Goal: Task Accomplishment & Management: Manage account settings

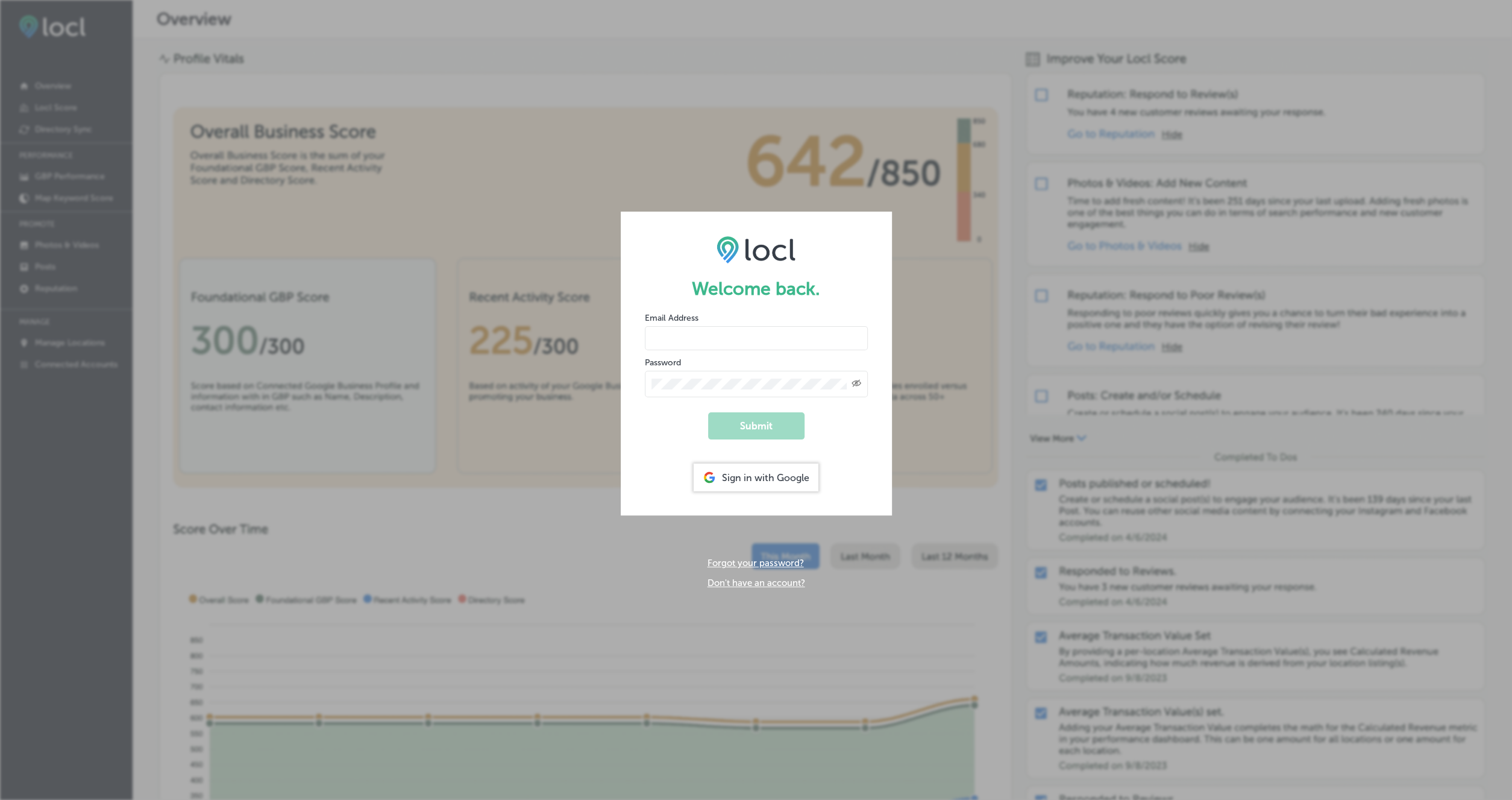
click at [780, 338] on input "email" at bounding box center [756, 338] width 223 height 24
type input "thefixx208@gmail.com"
click at [708, 413] on button "Submit" at bounding box center [756, 425] width 96 height 27
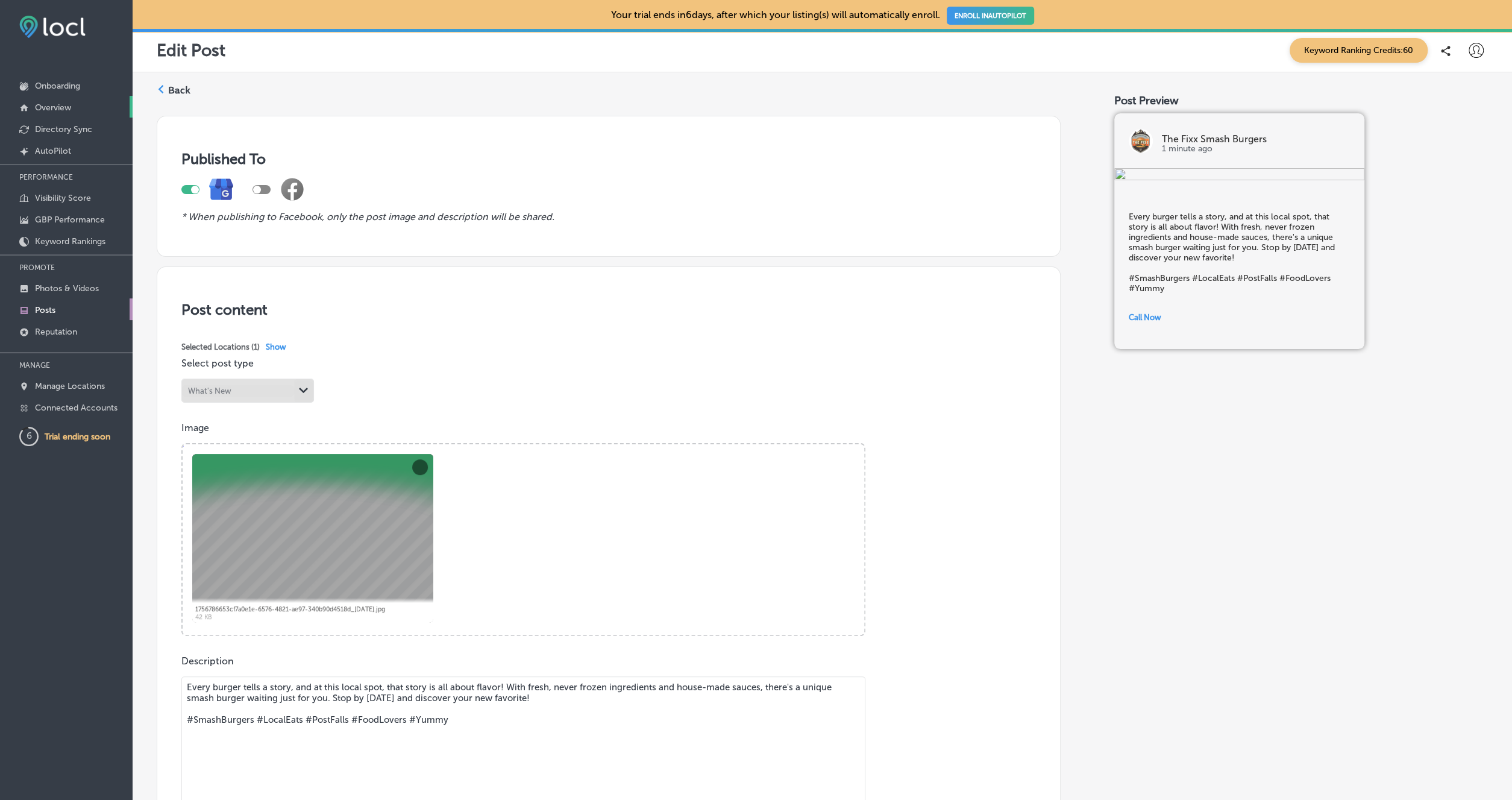
click at [61, 108] on p "Overview" at bounding box center [53, 108] width 36 height 10
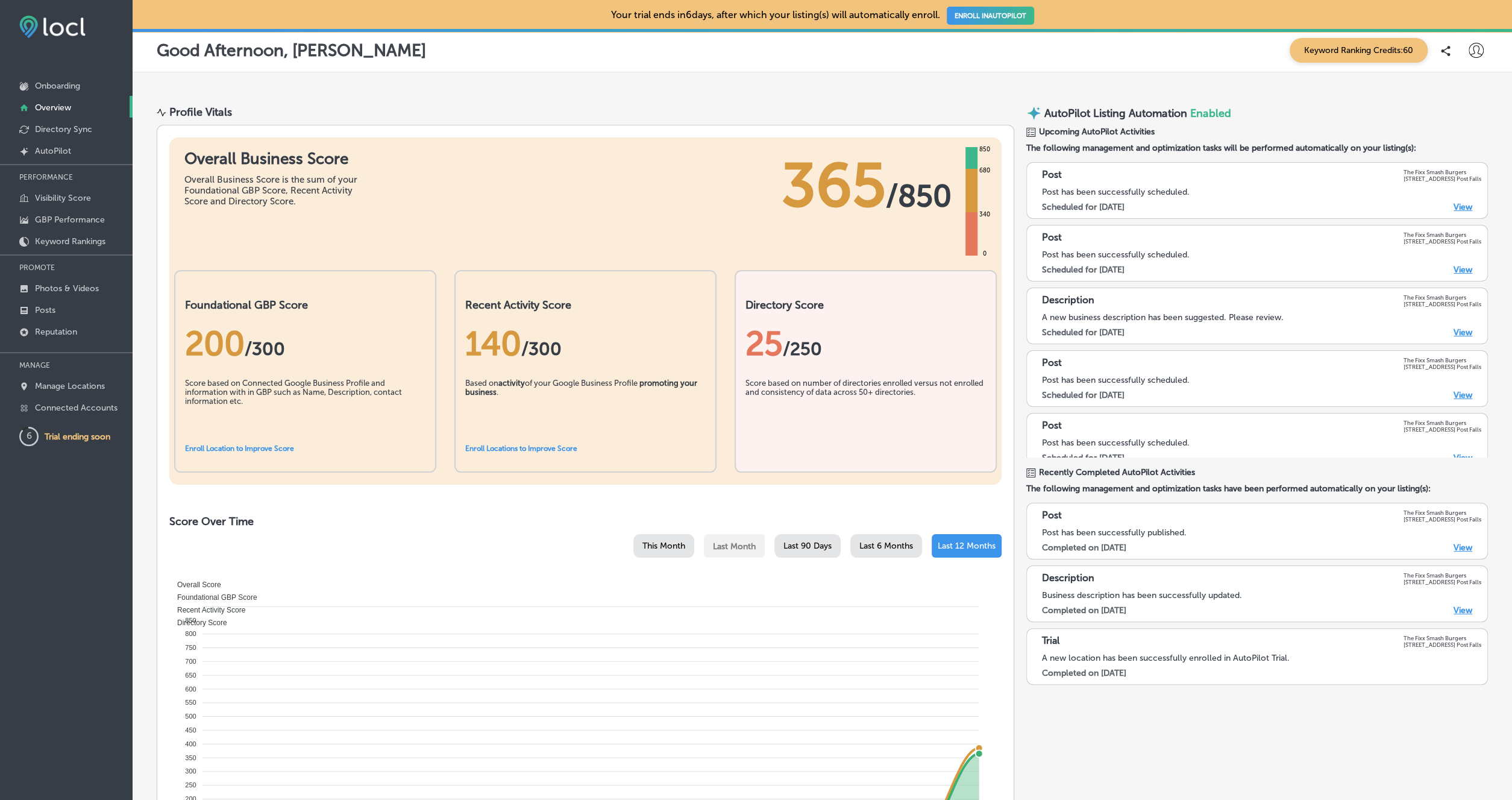
click at [1463, 208] on link "View" at bounding box center [1463, 207] width 19 height 10
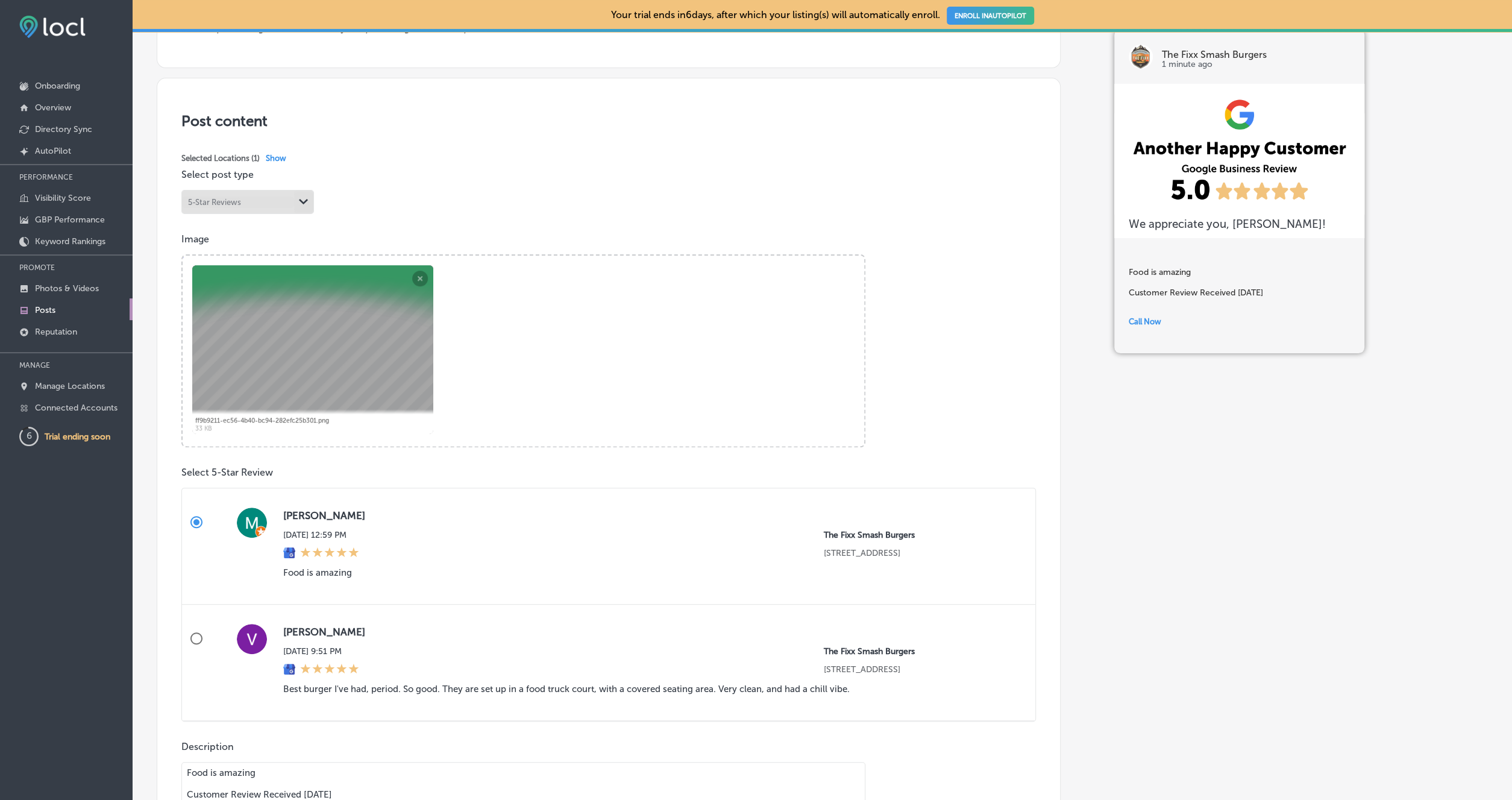
scroll to position [210, 0]
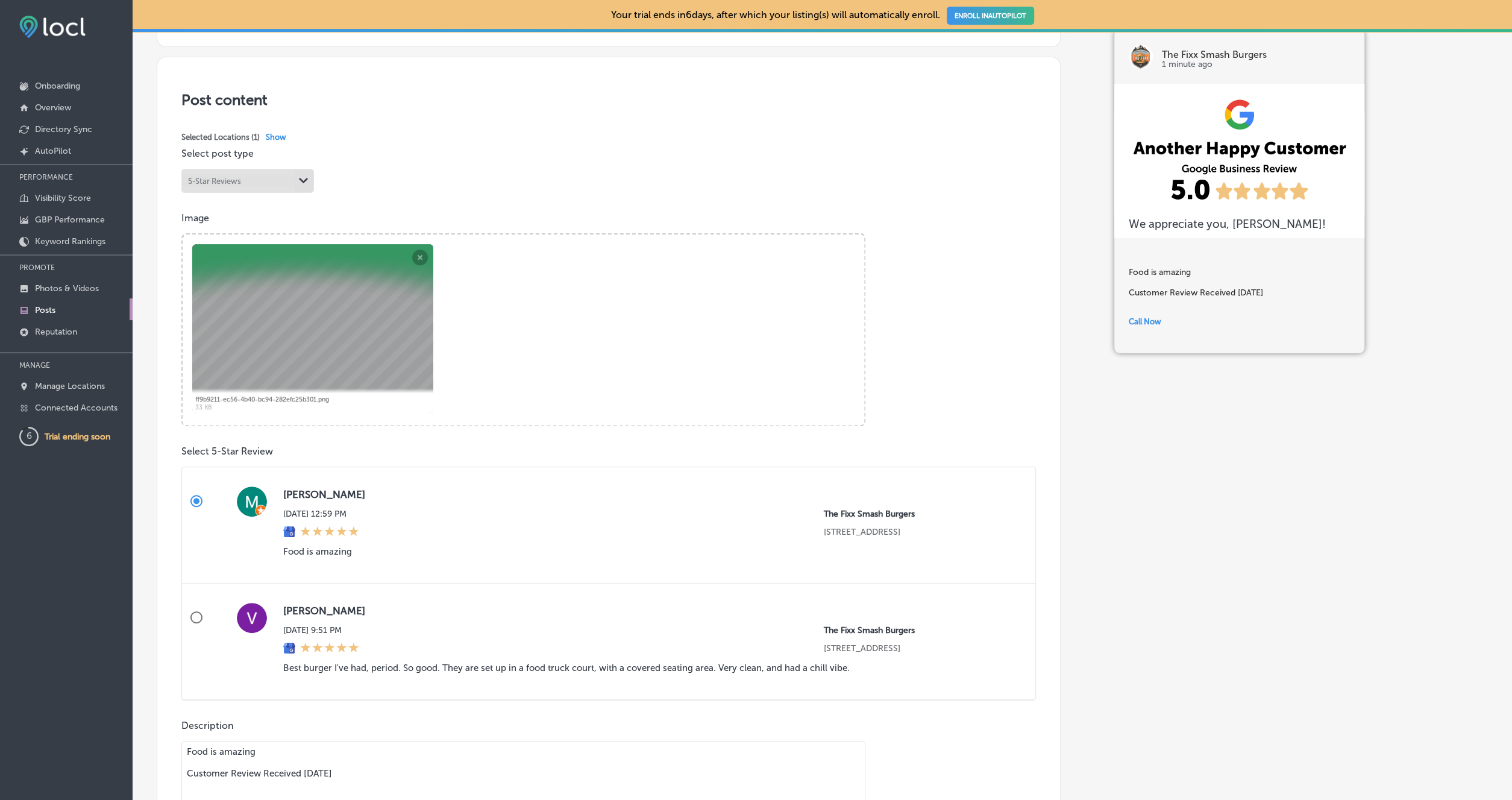
click at [198, 617] on input "[PERSON_NAME] [DATE] 9:51 PM The Fixx Smash Burgers [STREET_ADDRESS] Get More R…" at bounding box center [196, 616] width 29 height 29
radio input "true"
type textarea "Best burger I've had, period. So good. They are set up in a food truck court, w…"
radio input "false"
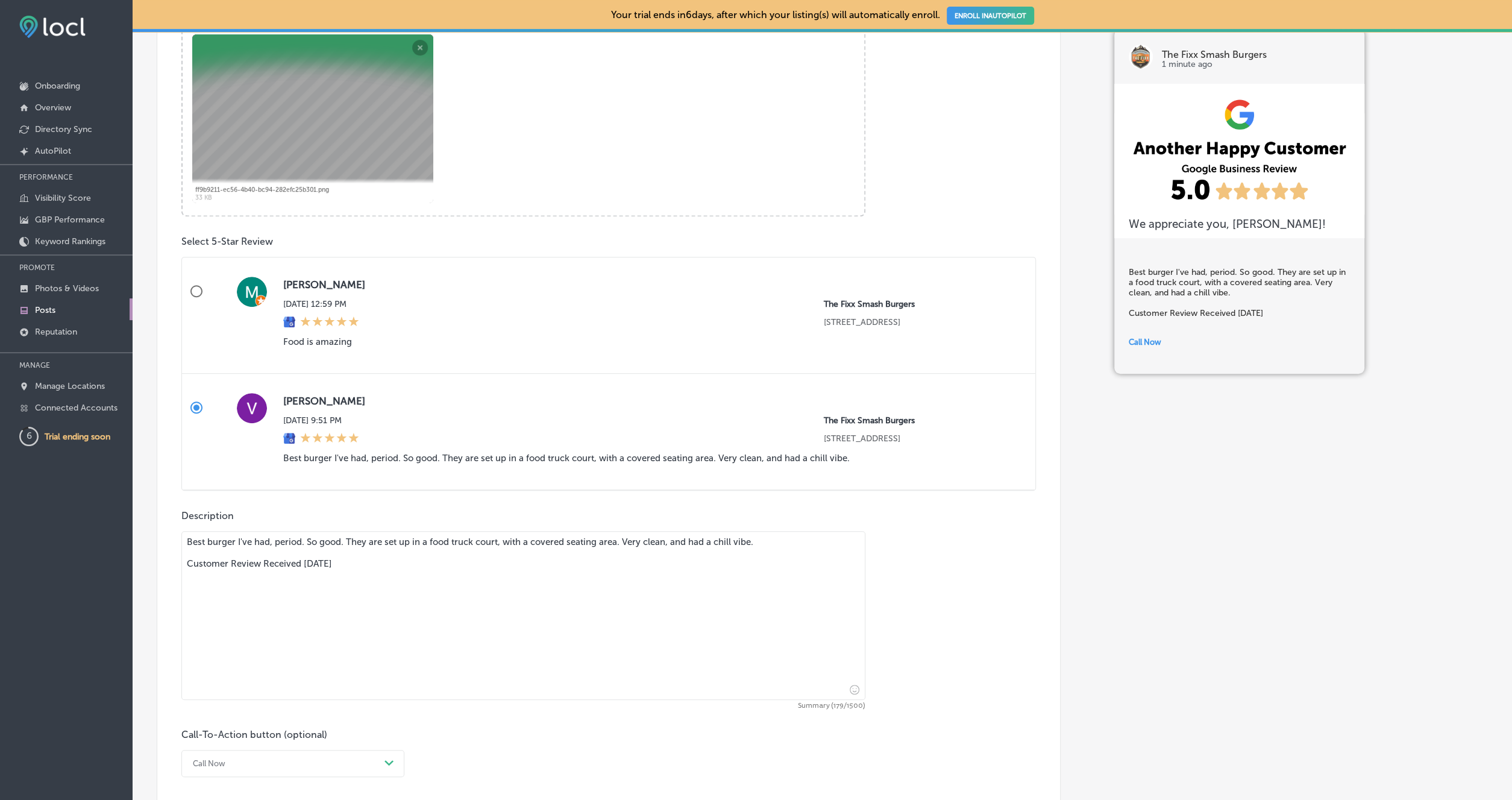
scroll to position [583, 0]
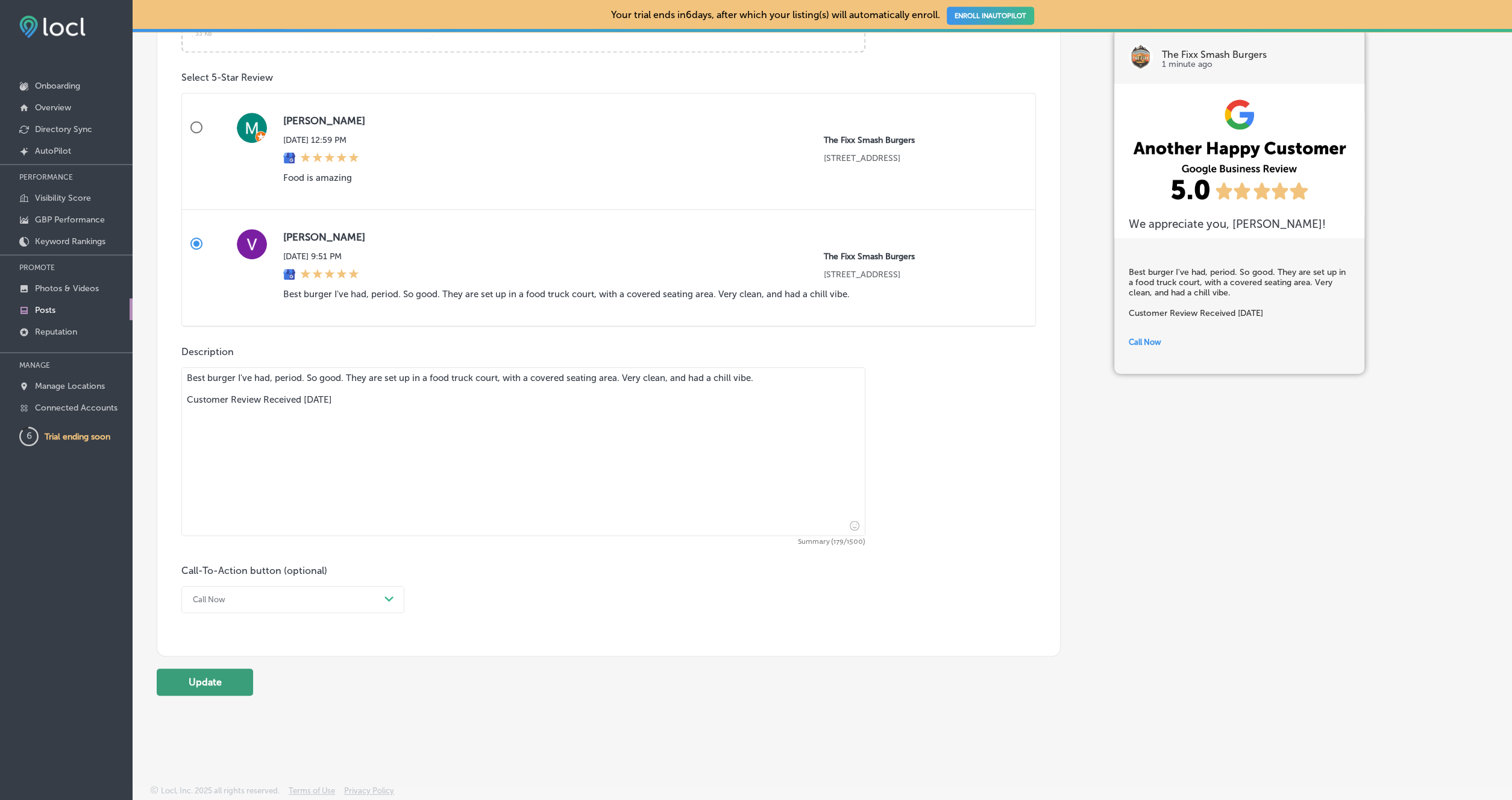
click at [213, 690] on button "Update" at bounding box center [205, 681] width 96 height 27
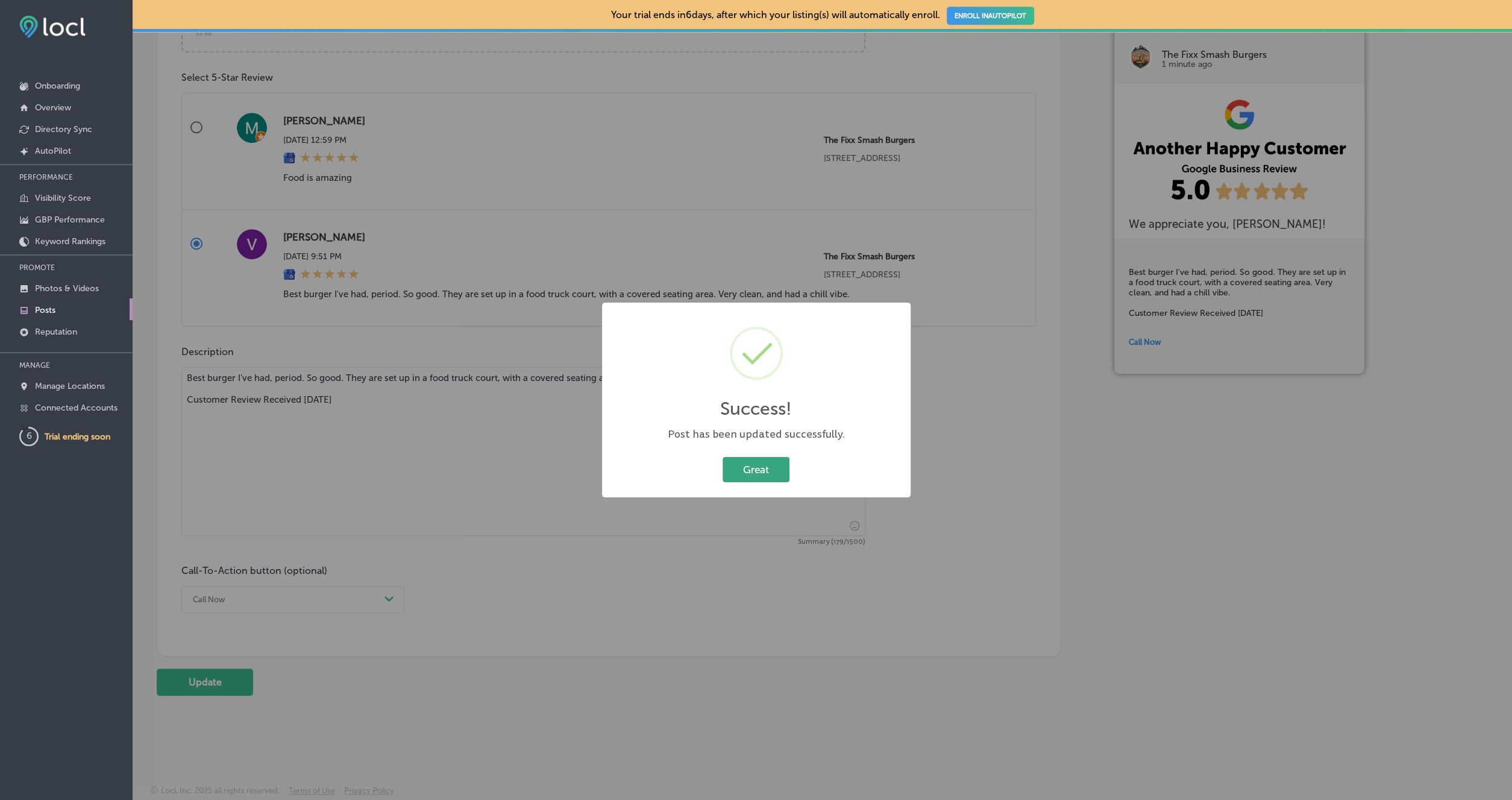
click at [773, 471] on button "Great" at bounding box center [756, 469] width 67 height 25
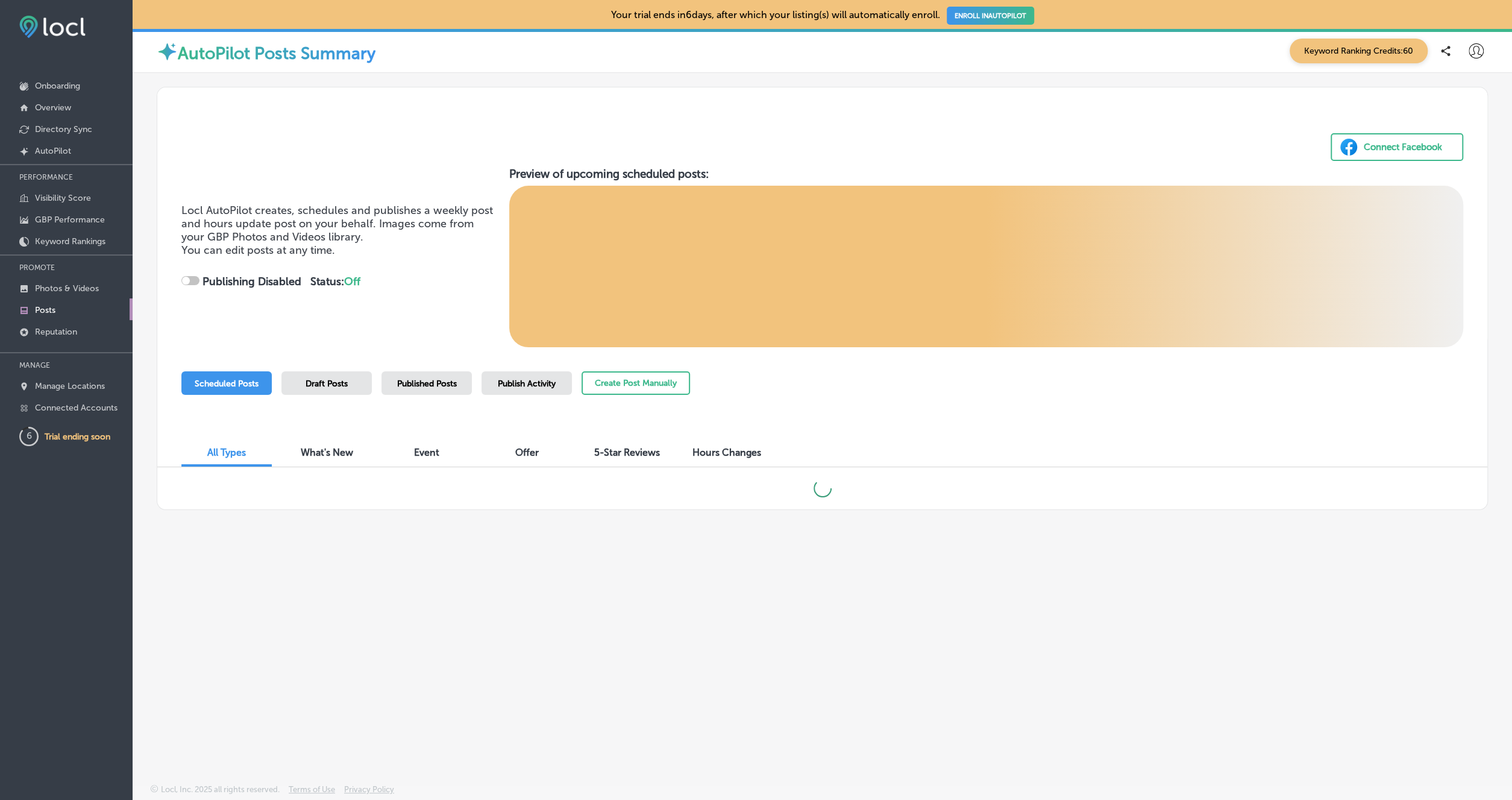
checkbox input "true"
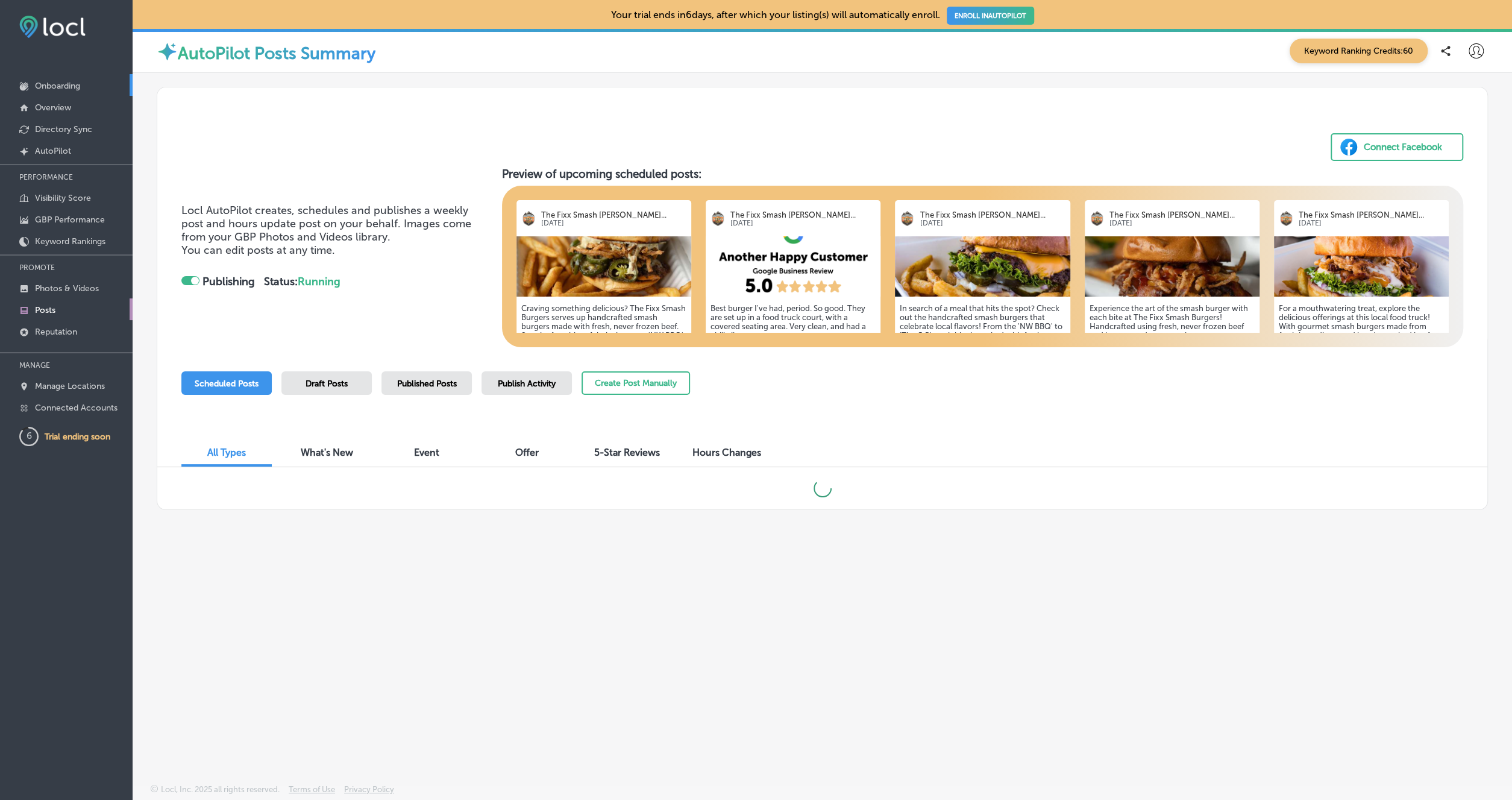
click at [57, 80] on link "Onboarding" at bounding box center [66, 84] width 133 height 21
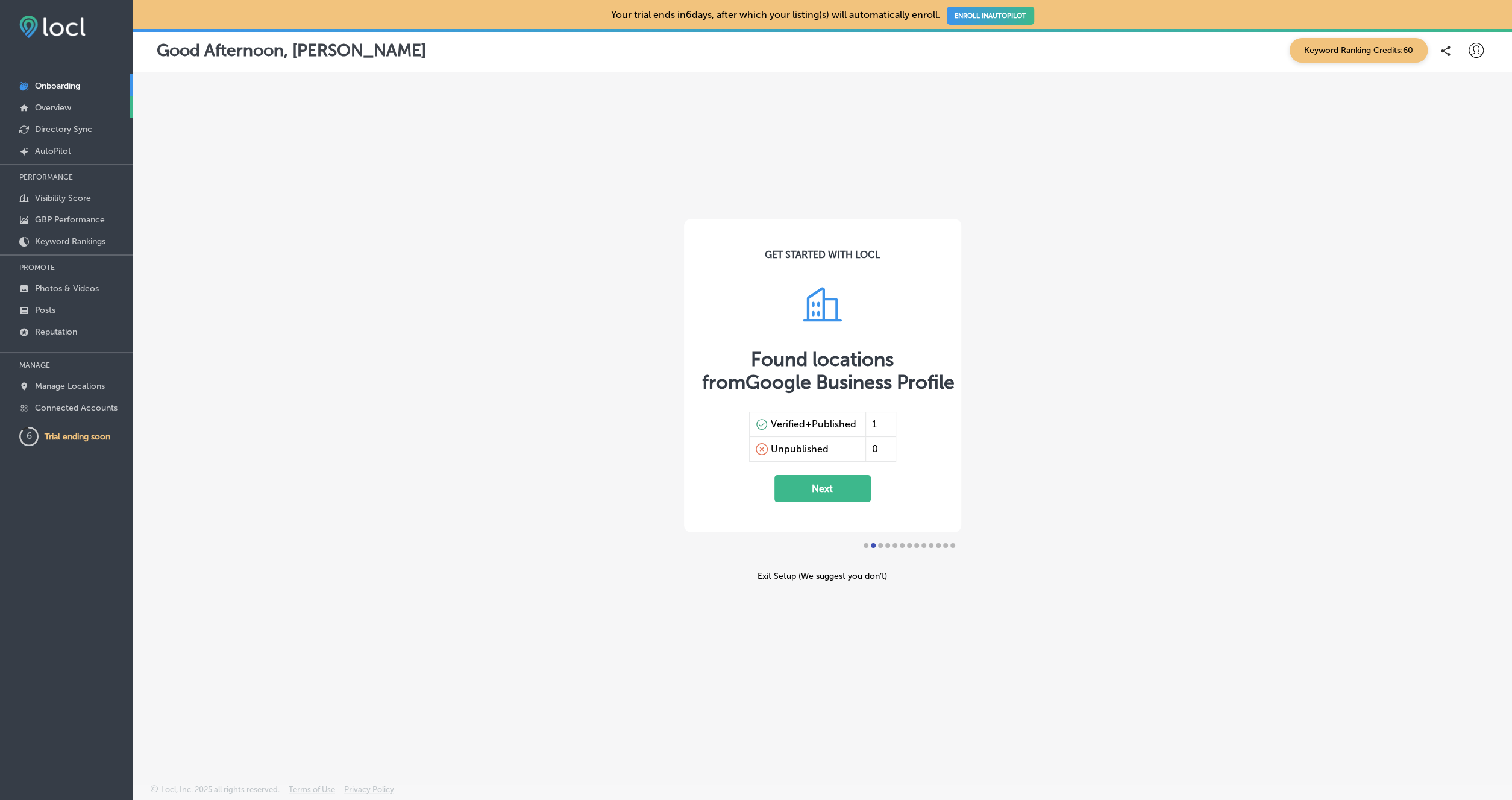
click at [51, 107] on p "Overview" at bounding box center [53, 108] width 36 height 10
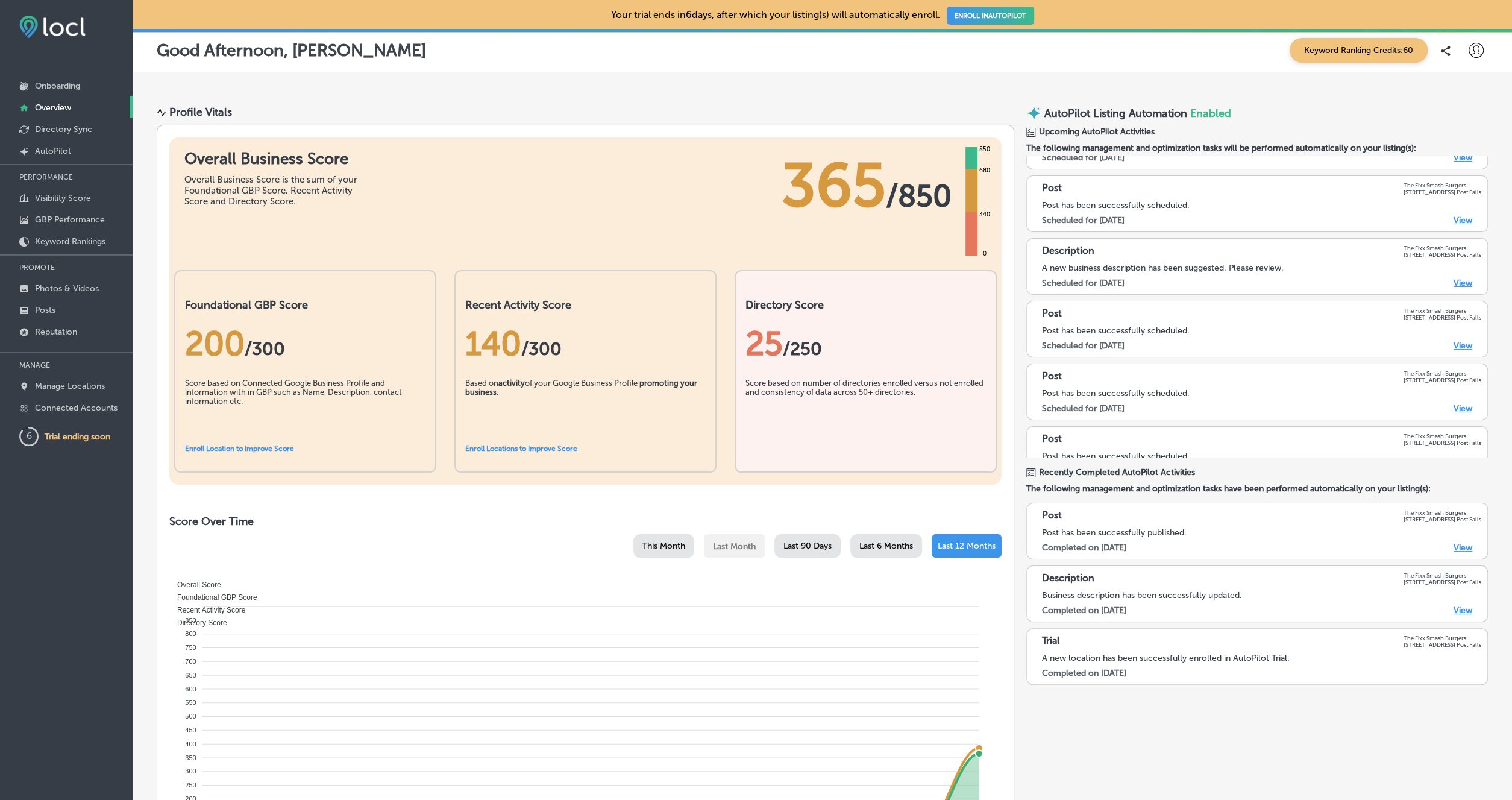
scroll to position [70, 0]
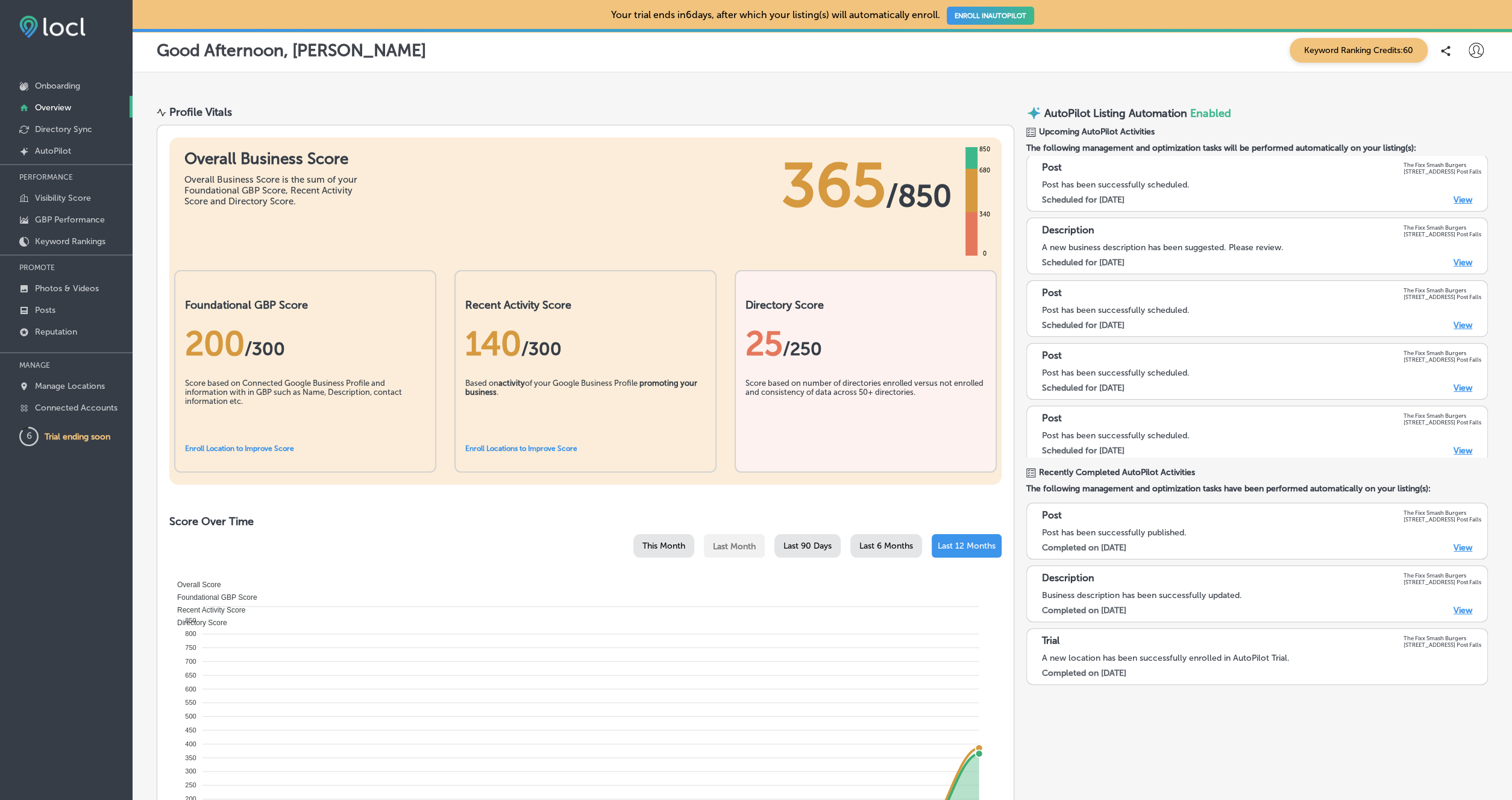
click at [1460, 548] on link "View" at bounding box center [1463, 547] width 19 height 10
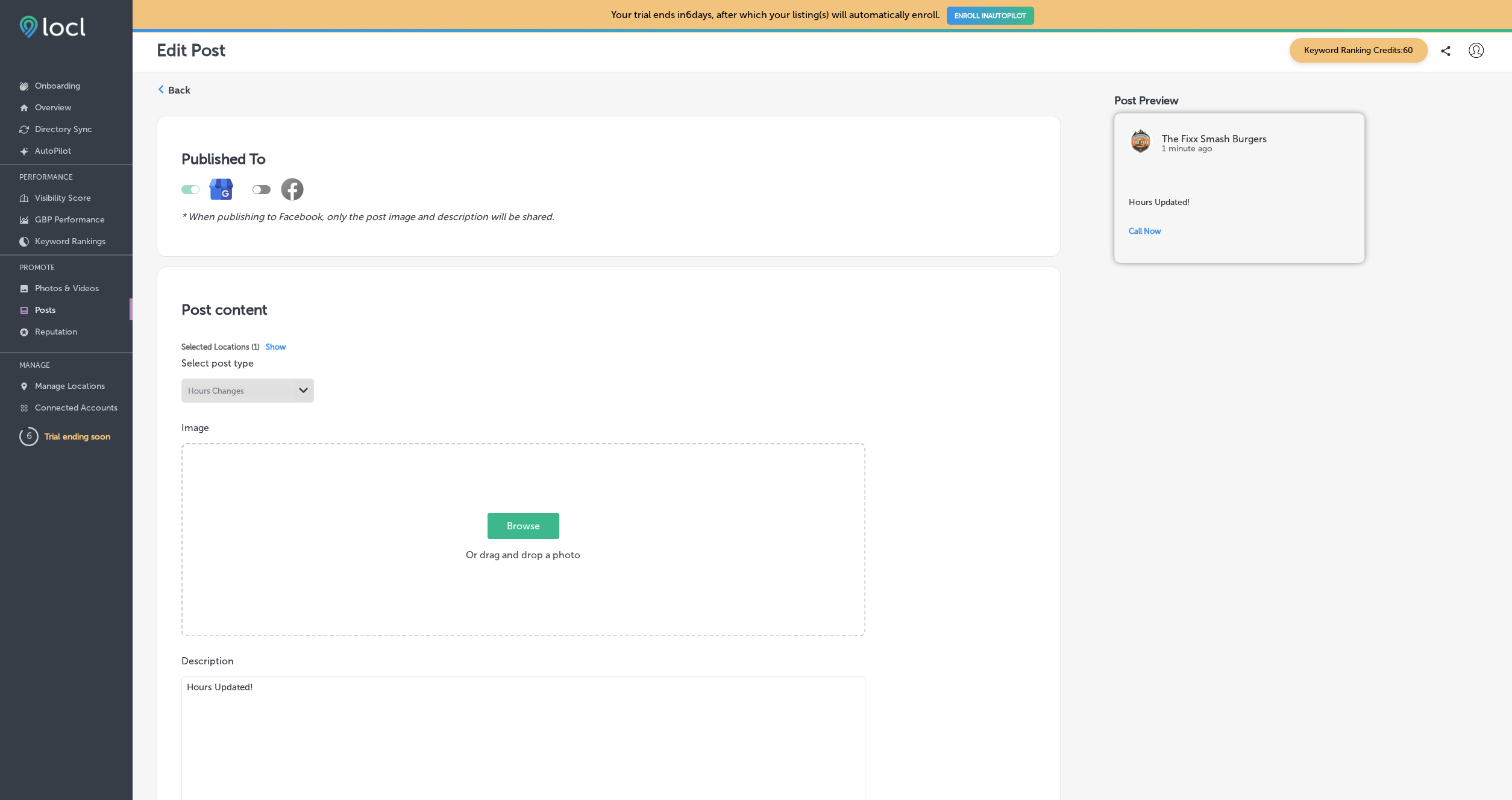
click at [163, 85] on icon at bounding box center [160, 89] width 8 height 8
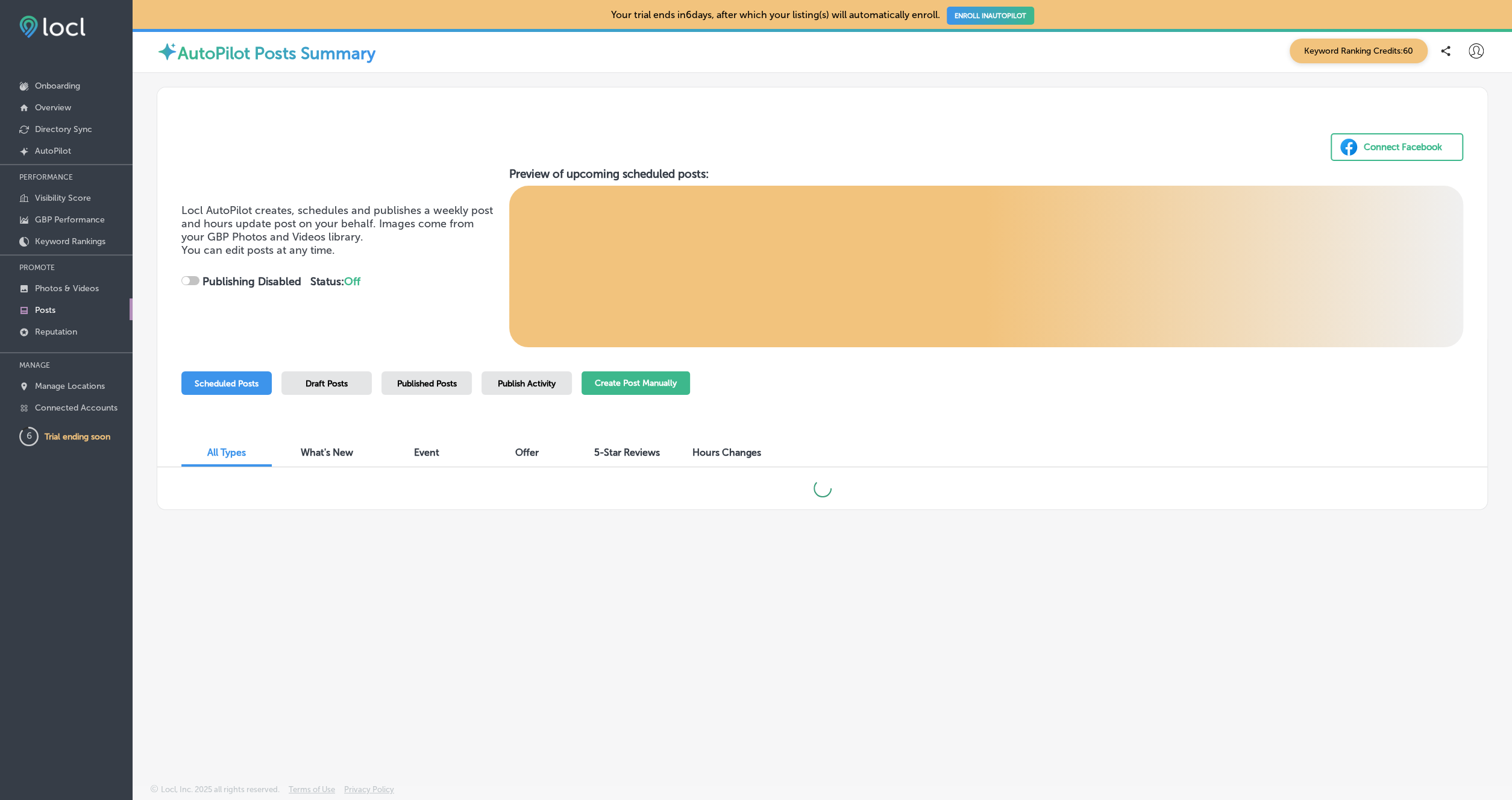
checkbox input "true"
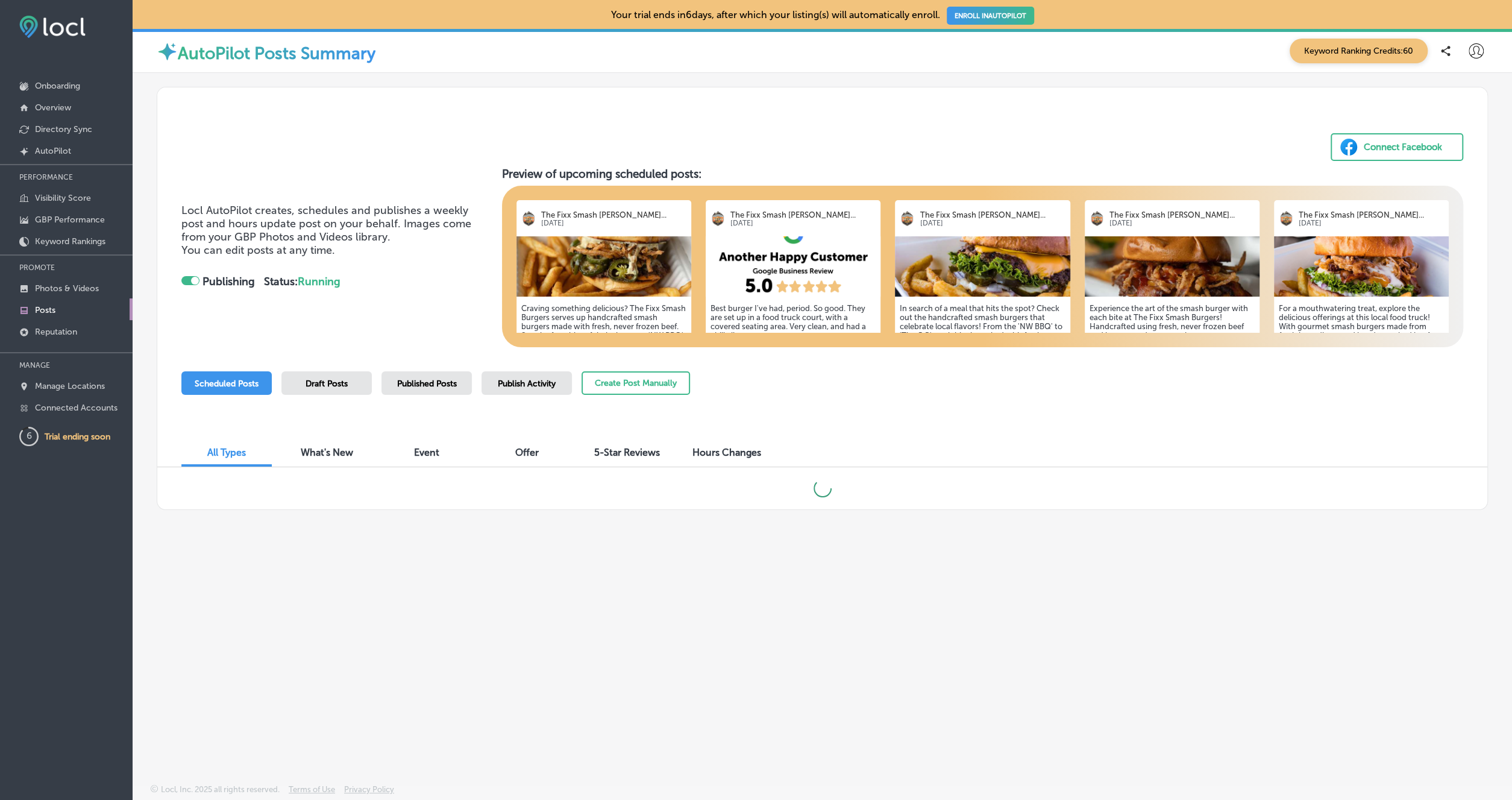
click at [457, 379] on span "Published Posts" at bounding box center [426, 383] width 59 height 10
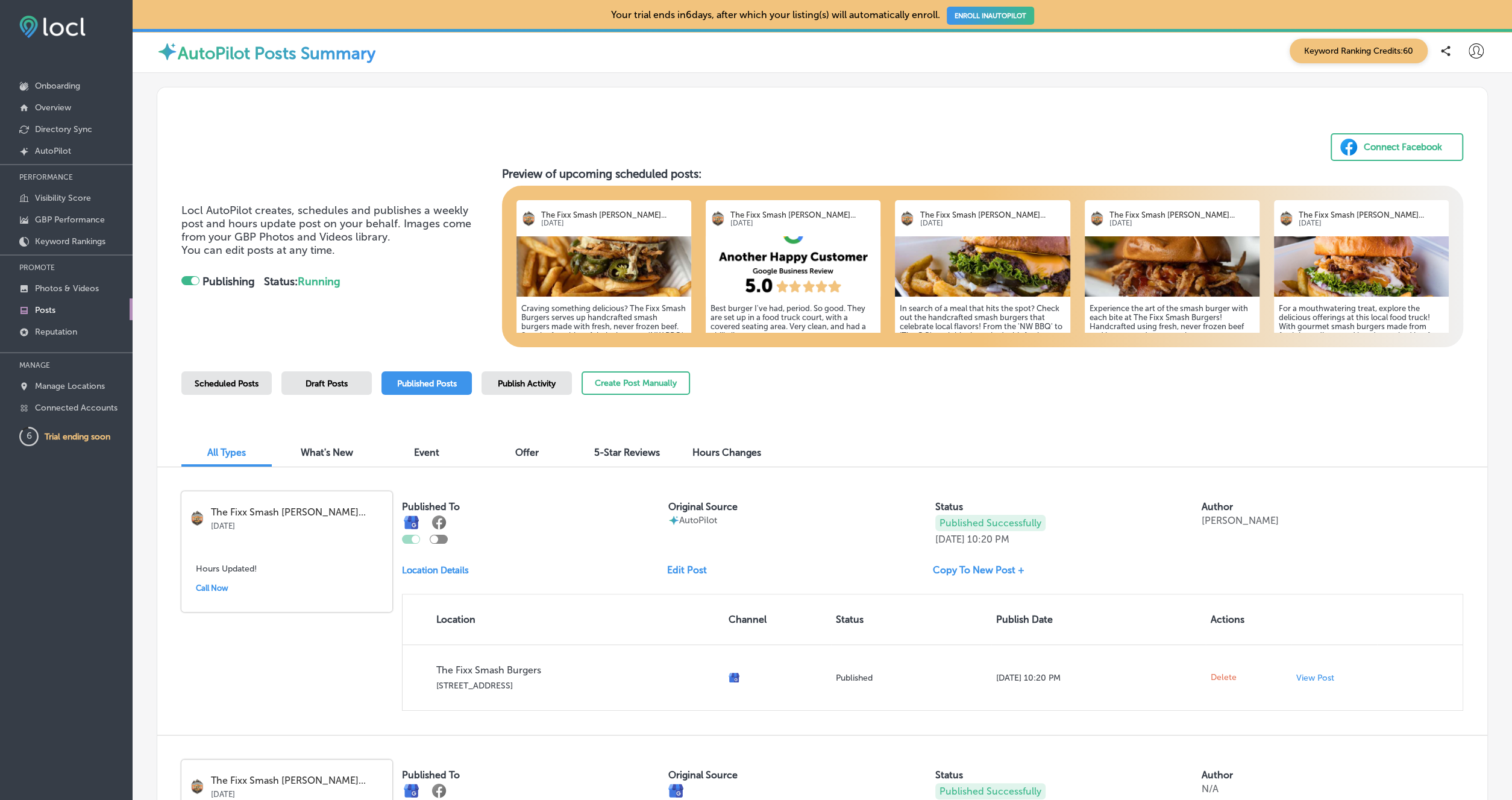
click at [251, 380] on span "Scheduled Posts" at bounding box center [226, 383] width 64 height 10
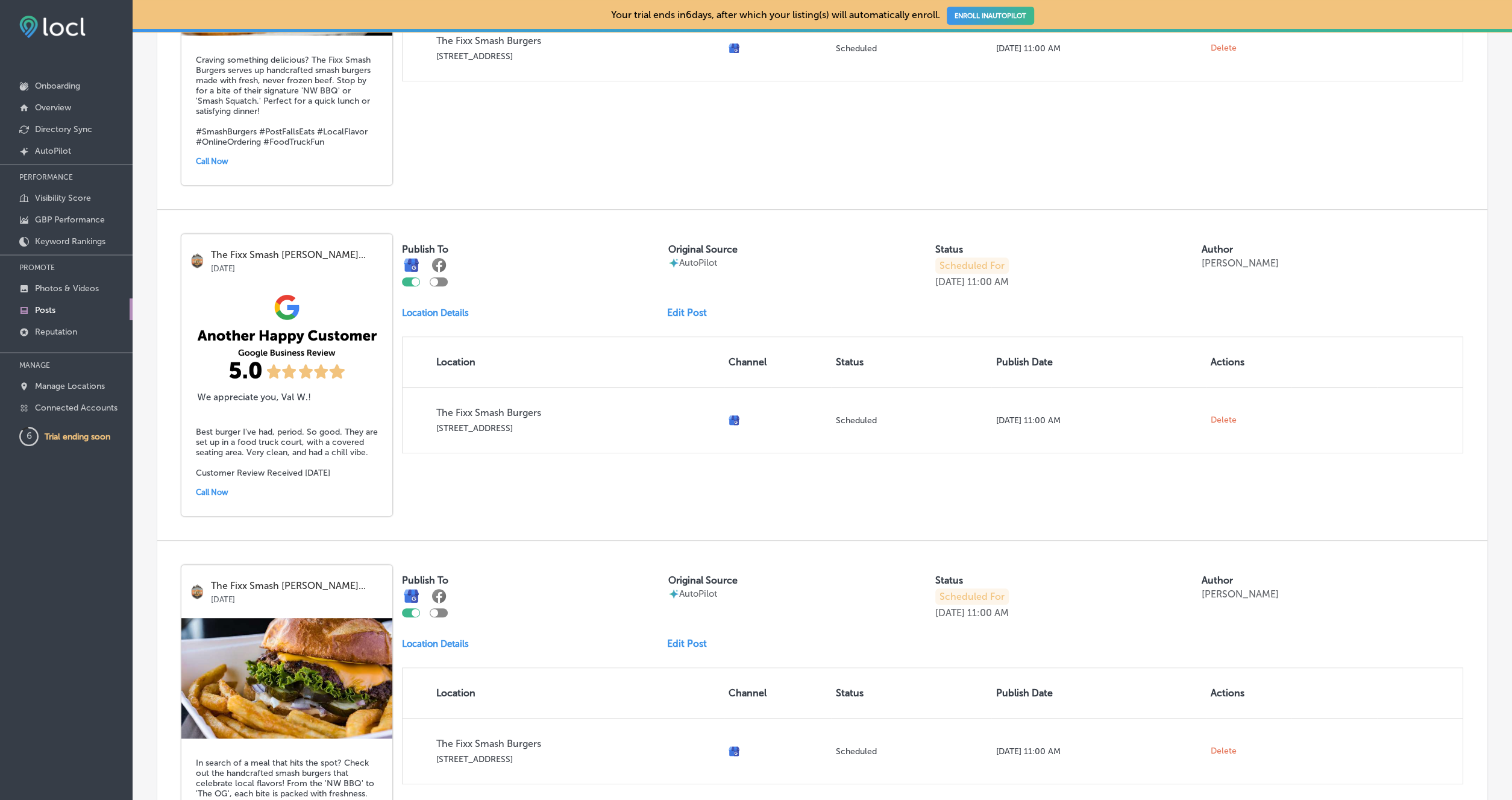
scroll to position [280, 0]
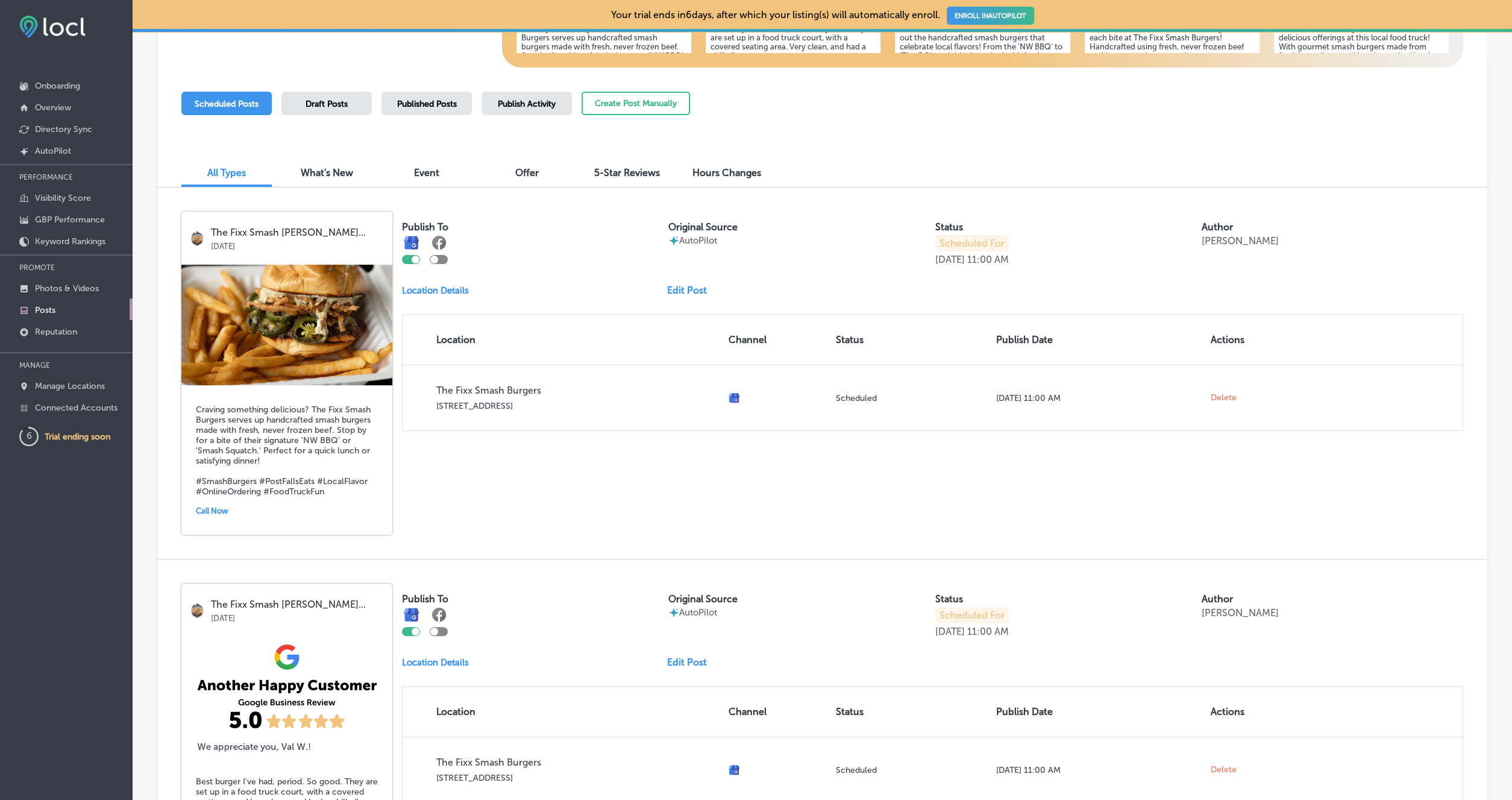
click at [439, 258] on div at bounding box center [439, 260] width 19 height 9
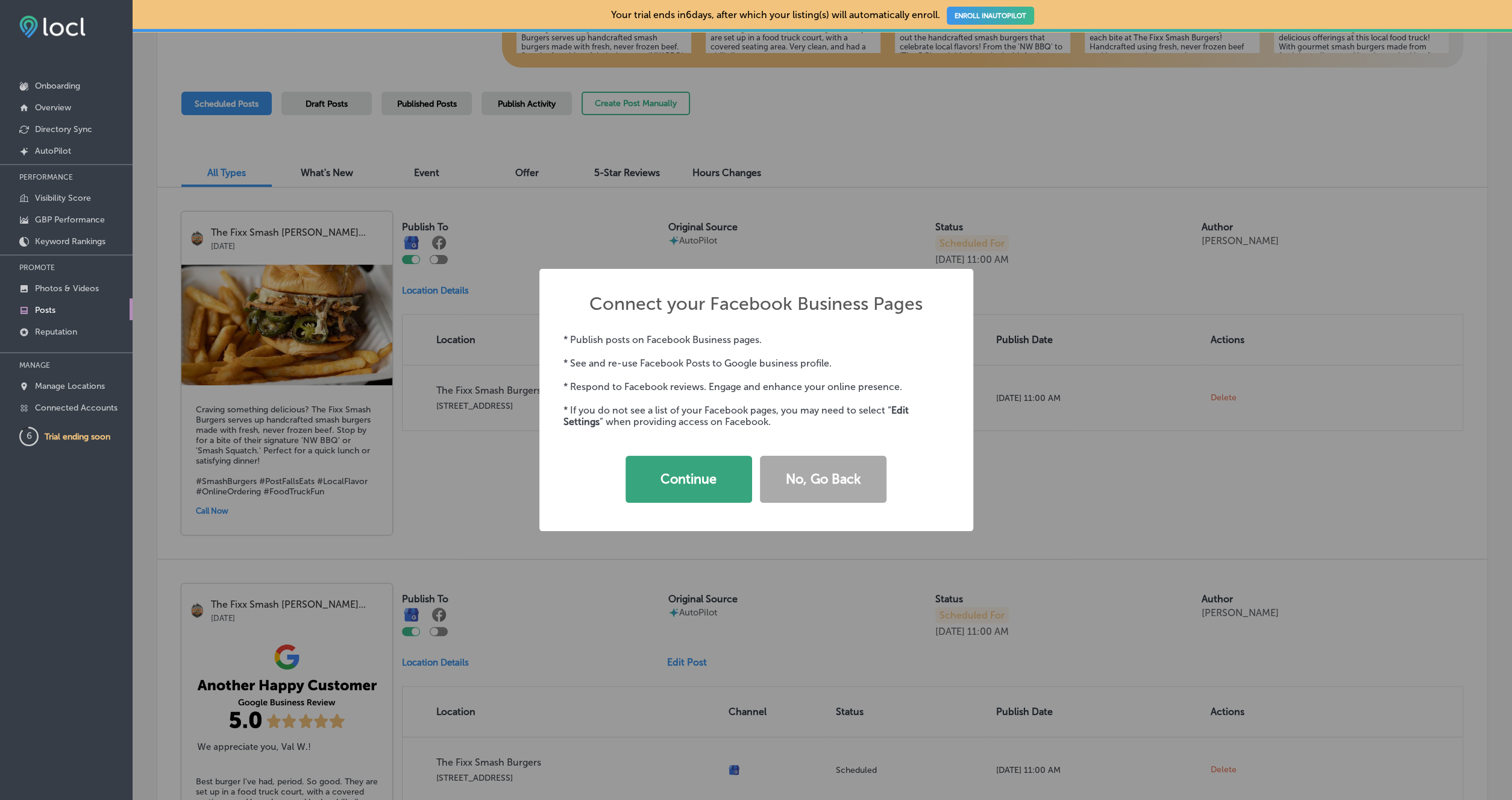
click at [702, 475] on button "Continue" at bounding box center [689, 479] width 127 height 47
